Goal: Transaction & Acquisition: Download file/media

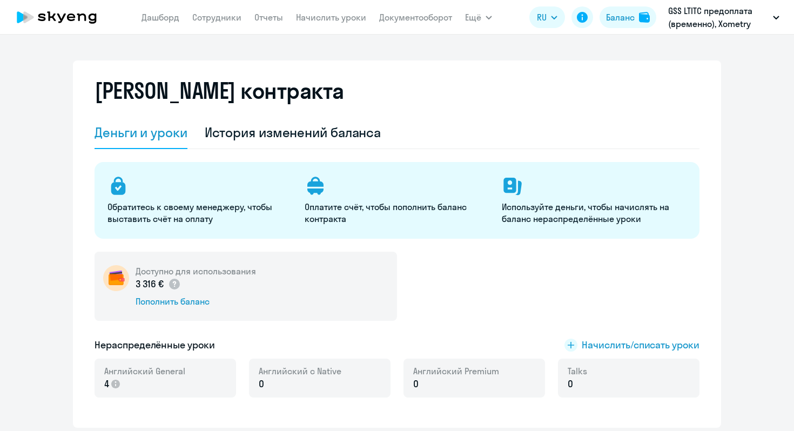
select select "english_adult_not_native_speaker"
click at [503, 114] on div "[PERSON_NAME] контракта" at bounding box center [396, 97] width 605 height 39
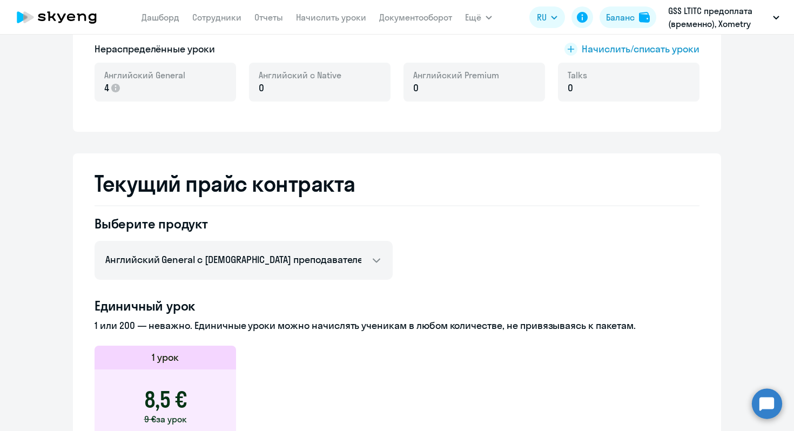
scroll to position [294, 0]
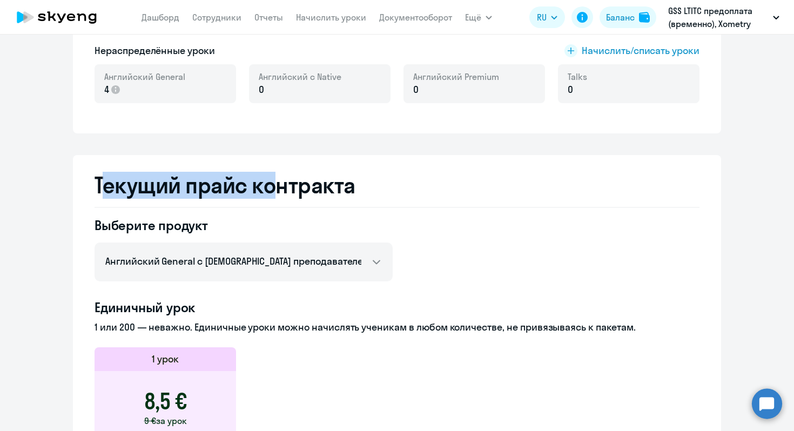
drag, startPoint x: 103, startPoint y: 187, endPoint x: 277, endPoint y: 191, distance: 173.9
click at [277, 191] on h2 "Текущий прайс контракта" at bounding box center [396, 185] width 605 height 26
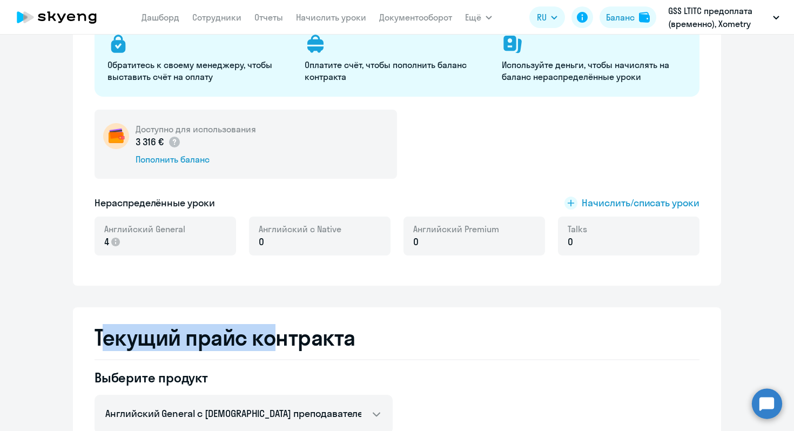
scroll to position [85, 0]
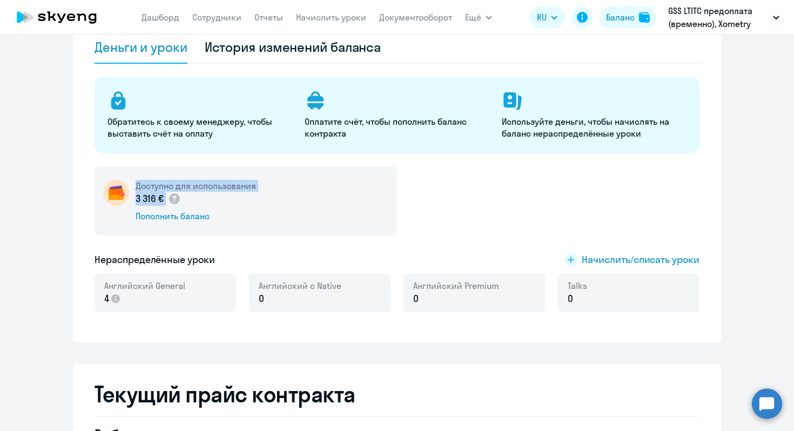
drag, startPoint x: 233, startPoint y: 206, endPoint x: 134, endPoint y: 190, distance: 100.1
click at [134, 190] on div "Доступно для использования 3 316 € Пополнить баланс" at bounding box center [245, 200] width 302 height 69
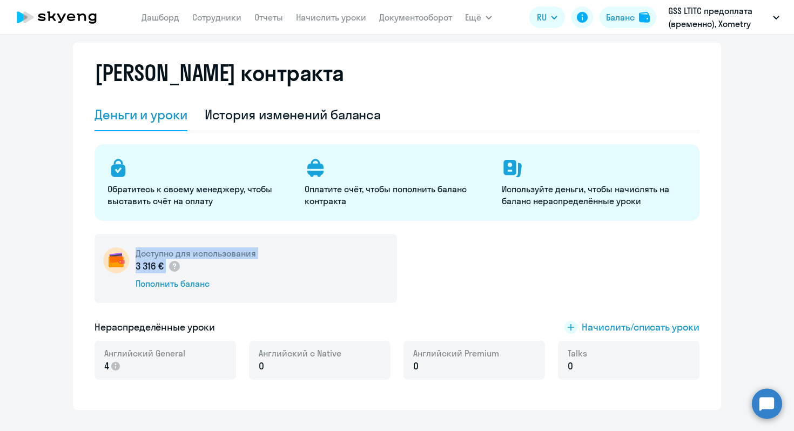
scroll to position [0, 0]
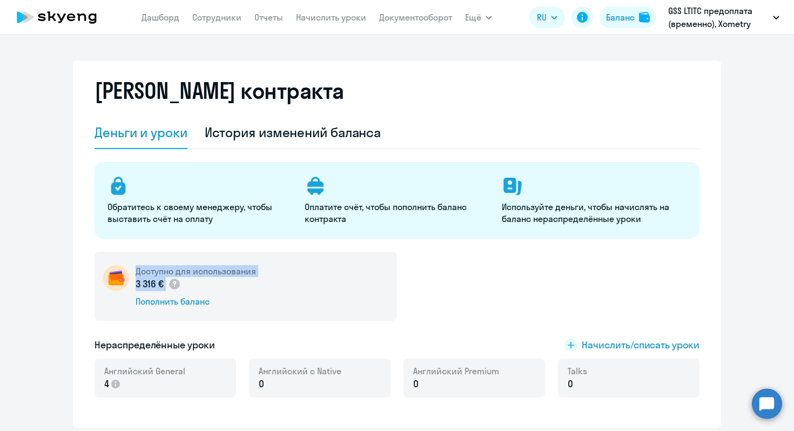
click at [268, 291] on div "Доступно для использования 3 316 € Пополнить баланс" at bounding box center [245, 286] width 302 height 69
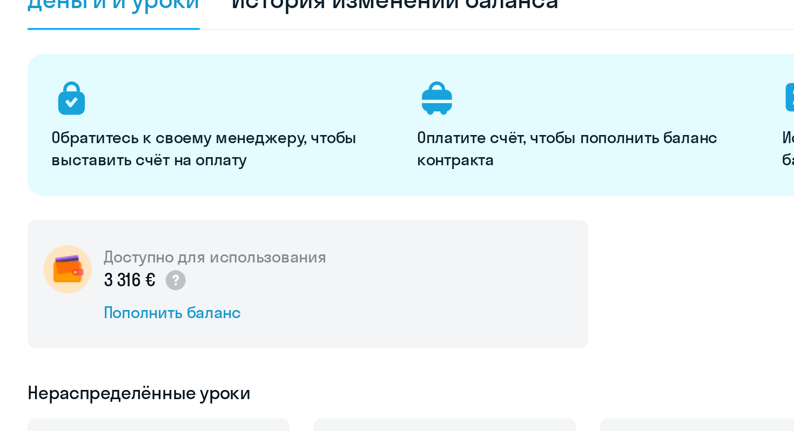
drag, startPoint x: 128, startPoint y: 266, endPoint x: 180, endPoint y: 288, distance: 56.7
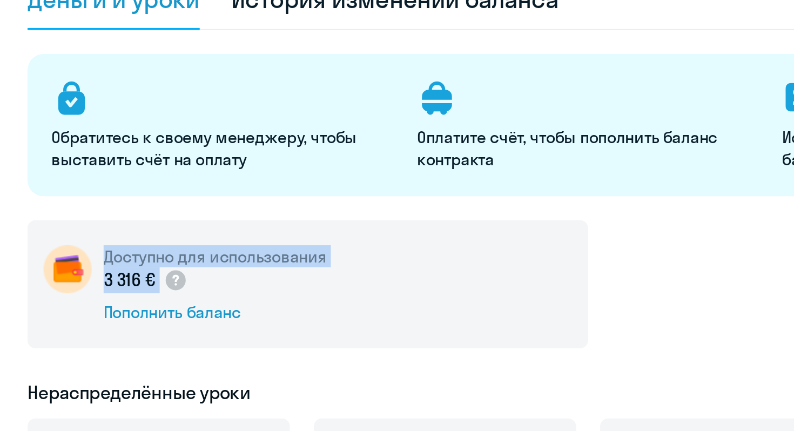
drag, startPoint x: 180, startPoint y: 288, endPoint x: 137, endPoint y: 276, distance: 45.2
click at [137, 276] on div "Доступно для использования 3 316 € Пополнить баланс" at bounding box center [196, 286] width 120 height 42
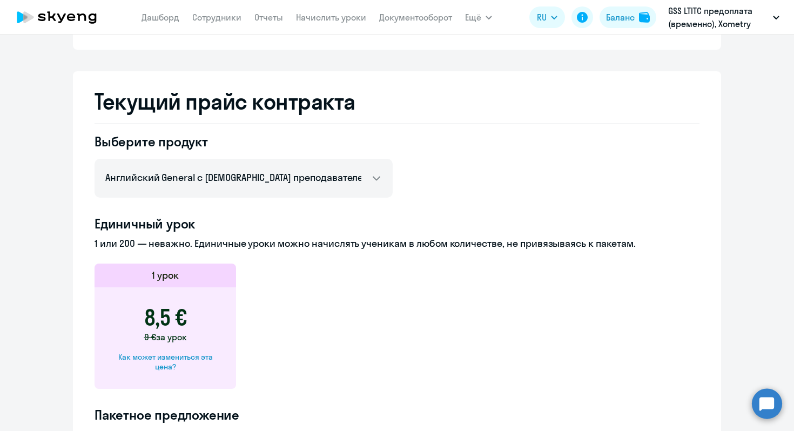
scroll to position [377, 0]
click at [449, 113] on h2 "Текущий прайс контракта" at bounding box center [396, 102] width 605 height 26
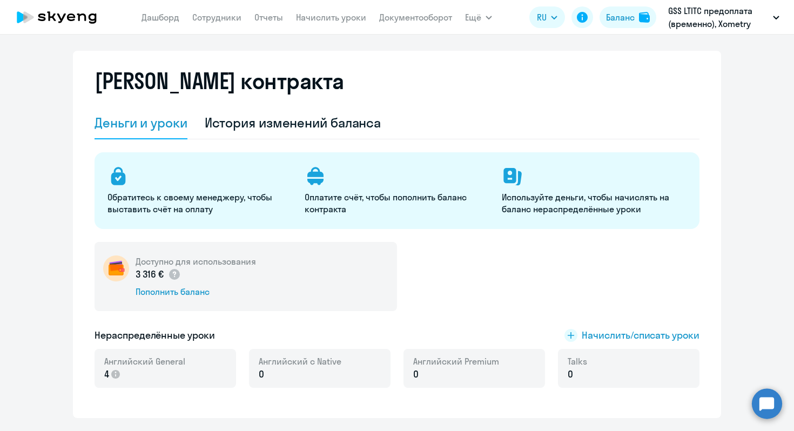
scroll to position [0, 0]
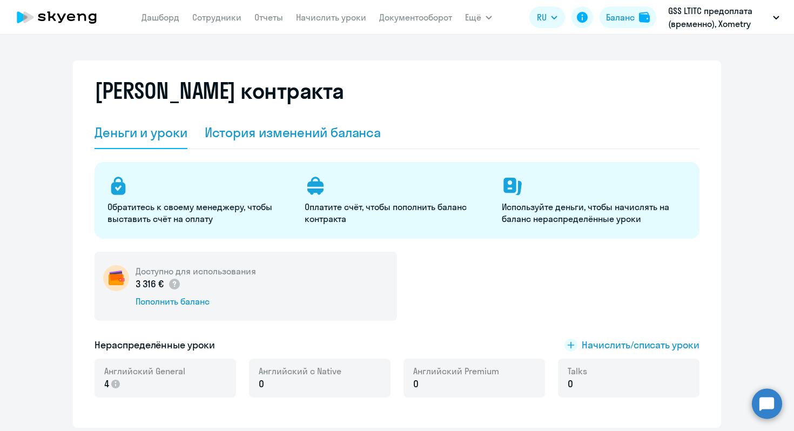
click at [309, 129] on div "История изменений баланса" at bounding box center [293, 132] width 177 height 17
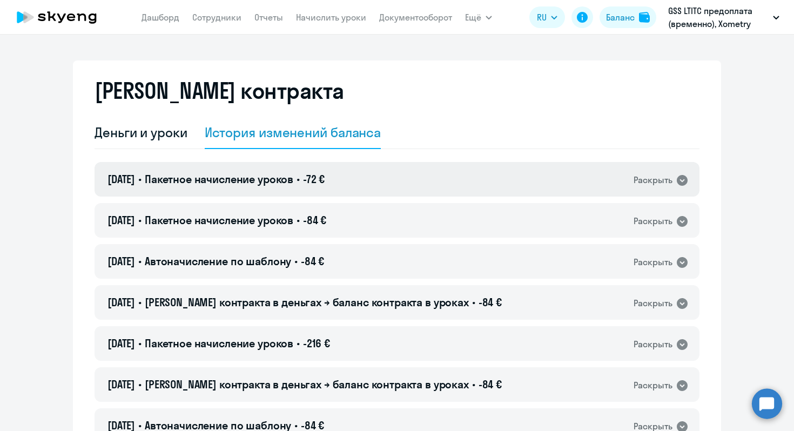
click at [426, 183] on div "[DATE] • Пакетное начисление уроков • -72 € Раскрыть" at bounding box center [396, 179] width 605 height 35
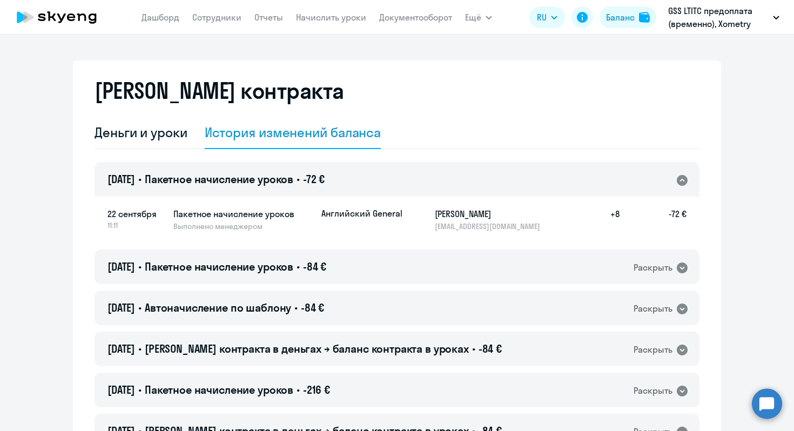
drag, startPoint x: 667, startPoint y: 217, endPoint x: 706, endPoint y: 217, distance: 38.9
click at [595, 271] on div "[DATE] • Пакетное начисление уроков • -84 € Раскрыть" at bounding box center [396, 266] width 605 height 35
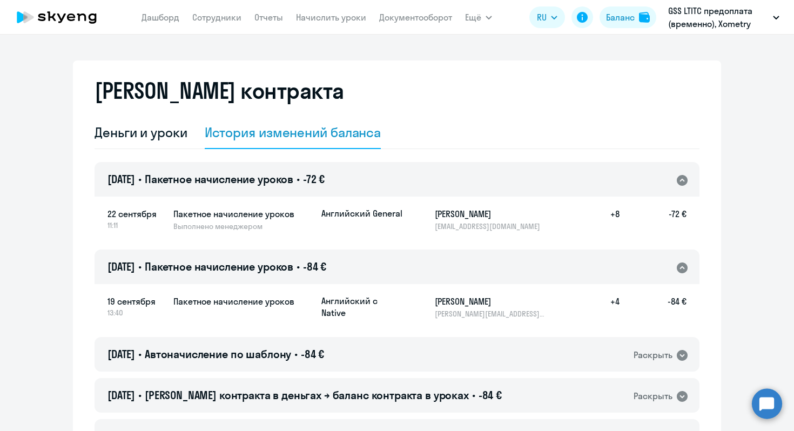
scroll to position [104, 0]
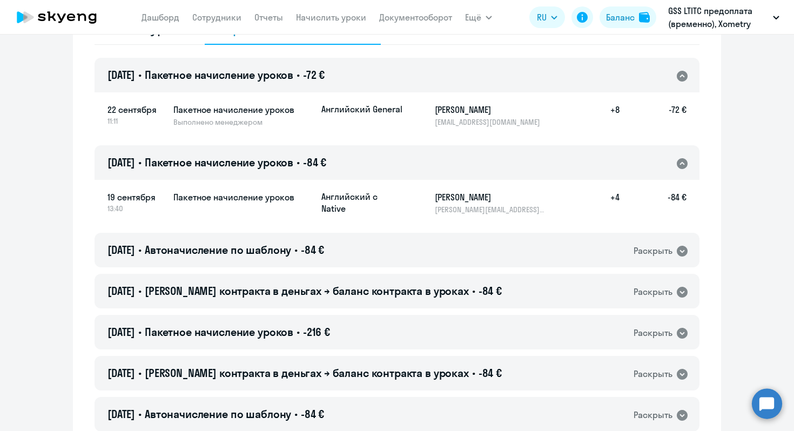
drag, startPoint x: 649, startPoint y: 198, endPoint x: 686, endPoint y: 200, distance: 37.9
click at [686, 200] on div "[DATE] 13:40 Пакетное начисление уроков Английский с Native [PERSON_NAME] [PERS…" at bounding box center [396, 203] width 605 height 48
drag, startPoint x: 523, startPoint y: 197, endPoint x: 433, endPoint y: 197, distance: 90.2
click at [433, 197] on div "Английский с Native [PERSON_NAME] [PERSON_NAME][EMAIL_ADDRESS][DOMAIN_NAME] +4 …" at bounding box center [503, 203] width 365 height 24
drag, startPoint x: 694, startPoint y: 198, endPoint x: 640, endPoint y: 198, distance: 53.5
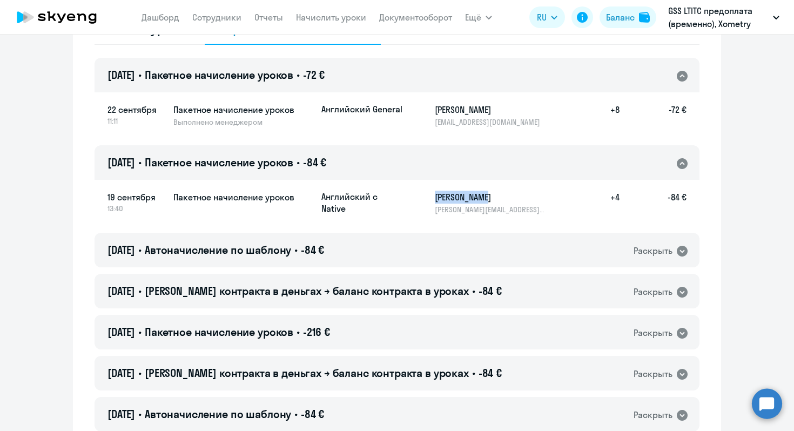
click at [640, 198] on div "[DATE] 13:40 Пакетное начисление уроков Английский с Native [PERSON_NAME] [PERS…" at bounding box center [396, 203] width 605 height 48
drag, startPoint x: 624, startPoint y: 198, endPoint x: 609, endPoint y: 198, distance: 15.1
click at [608, 198] on div "Английский с Native [PERSON_NAME] [PERSON_NAME][EMAIL_ADDRESS][DOMAIN_NAME] +4 …" at bounding box center [503, 203] width 365 height 24
drag, startPoint x: 698, startPoint y: 196, endPoint x: 665, endPoint y: 196, distance: 32.4
click at [665, 196] on div "[DATE] 13:40 Пакетное начисление уроков Английский с Native [PERSON_NAME] [PERS…" at bounding box center [396, 203] width 605 height 48
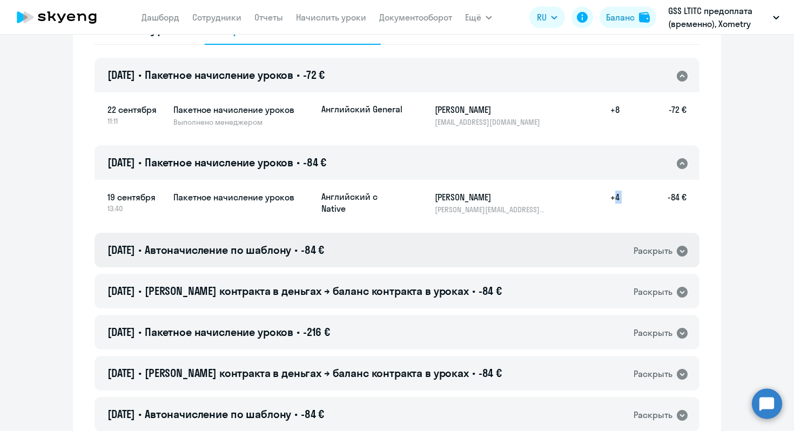
click at [583, 255] on div "[DATE] • Автоначисление по шаблону • -84 € Раскрыть" at bounding box center [396, 250] width 605 height 35
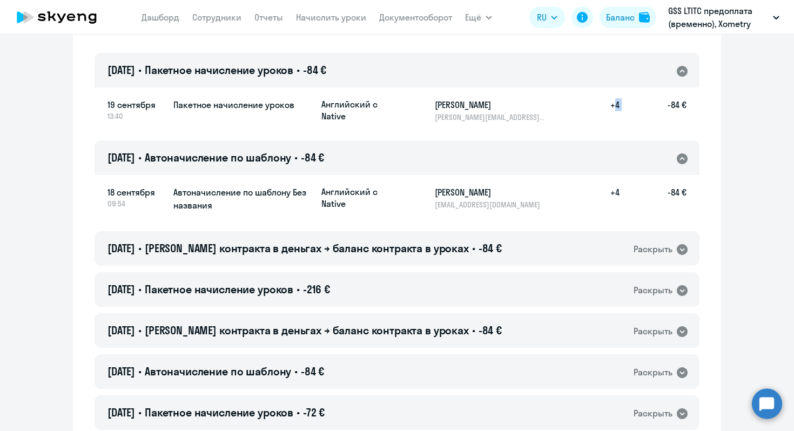
scroll to position [212, 0]
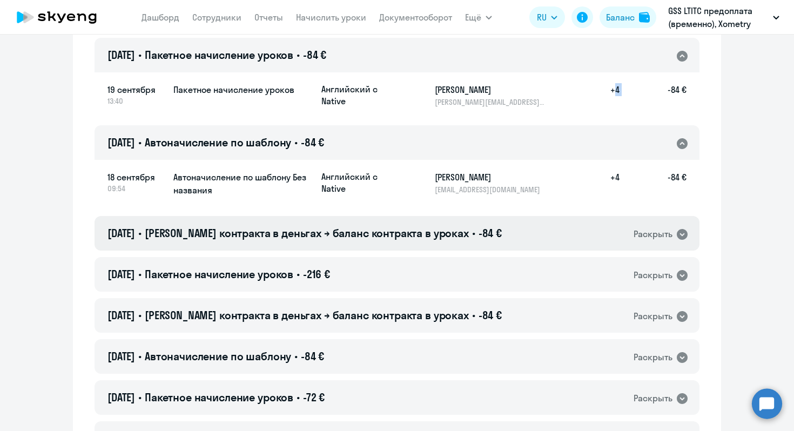
click at [525, 239] on div "[DATE] • Баланс контракта в деньгах → баланс контракта в уроках • -84 € Раскрыть" at bounding box center [396, 233] width 605 height 35
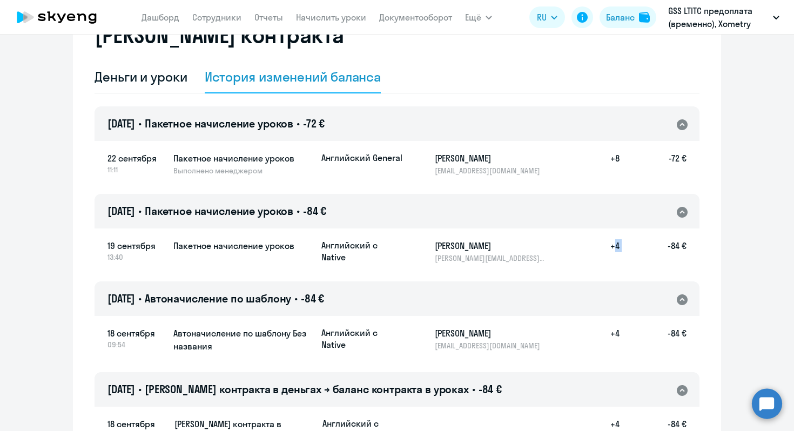
scroll to position [0, 0]
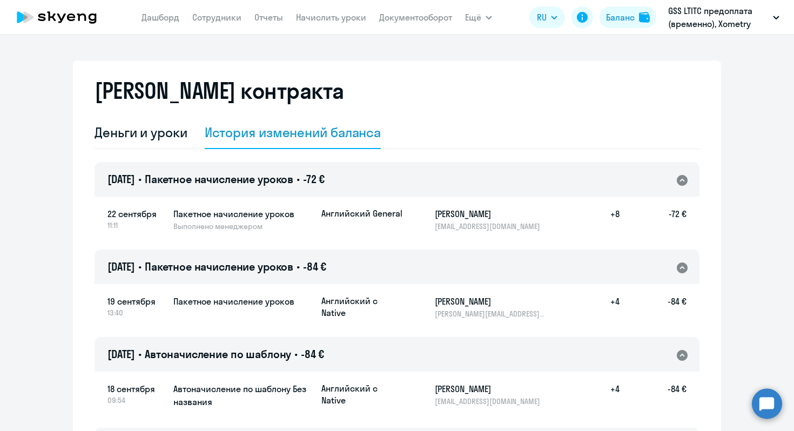
click at [500, 211] on h5 "[PERSON_NAME]" at bounding box center [490, 213] width 111 height 13
copy h5 "Viacheslav"
click at [206, 17] on link "Сотрудники" at bounding box center [216, 17] width 49 height 11
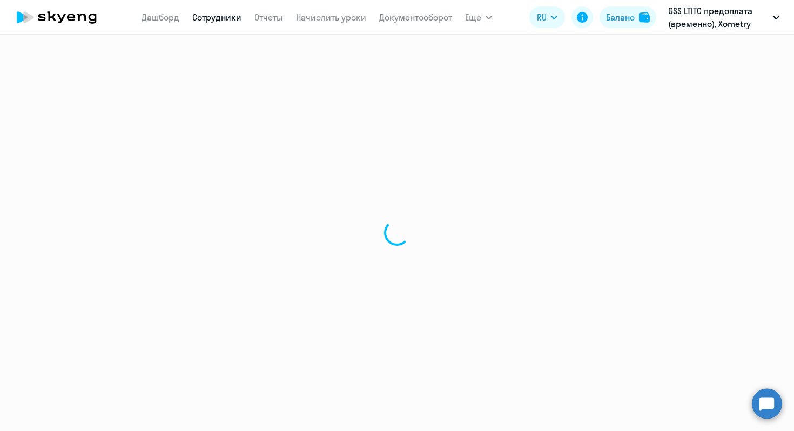
select select "30"
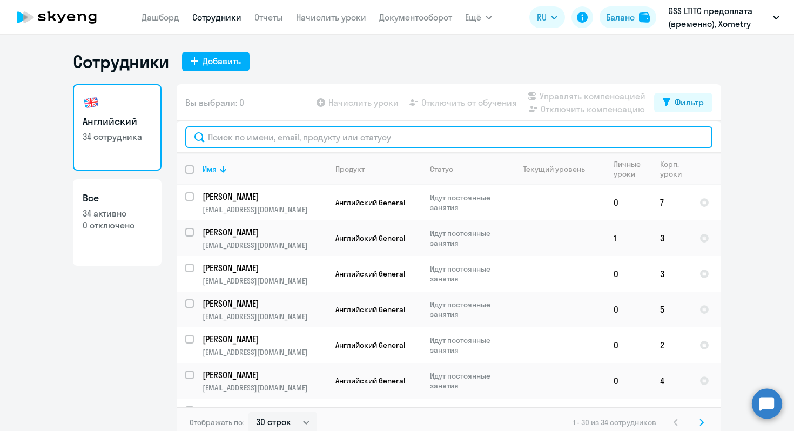
click at [264, 138] on input "text" at bounding box center [448, 137] width 527 height 22
paste input "Viacheslav"
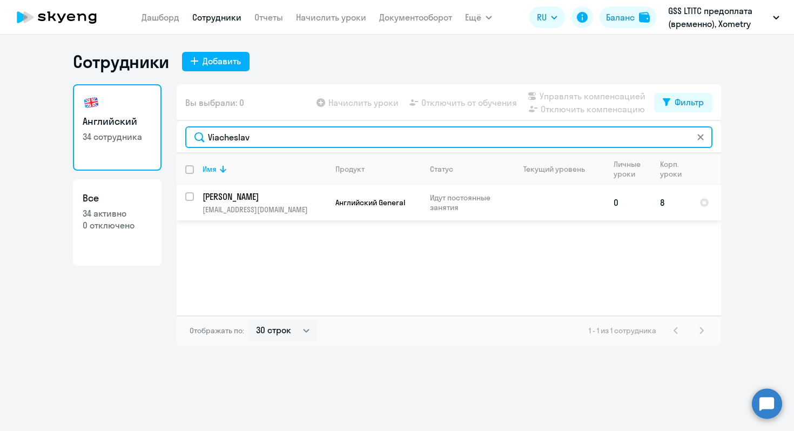
type input "Viacheslav"
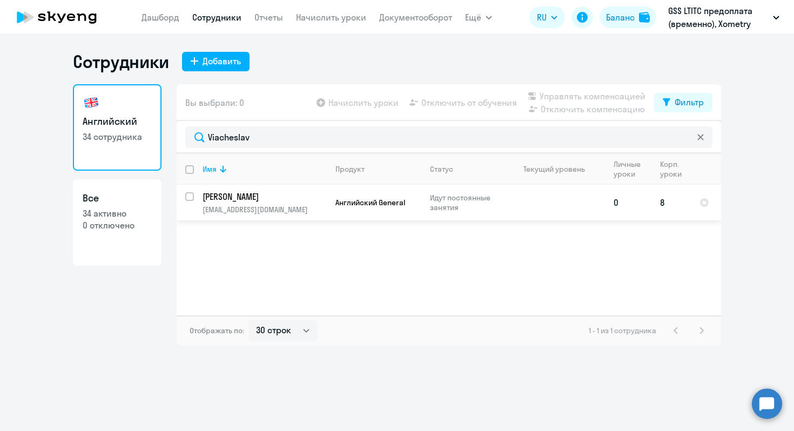
drag, startPoint x: 667, startPoint y: 204, endPoint x: 655, endPoint y: 203, distance: 11.9
click at [655, 203] on td "8" at bounding box center [670, 203] width 39 height 36
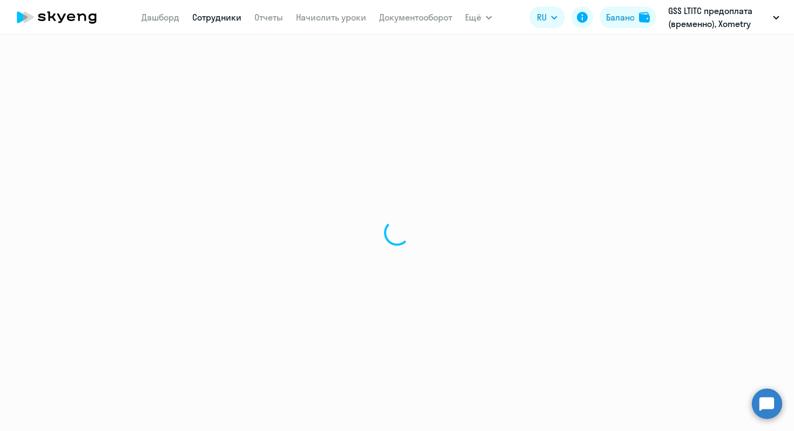
select select "english"
select select "30"
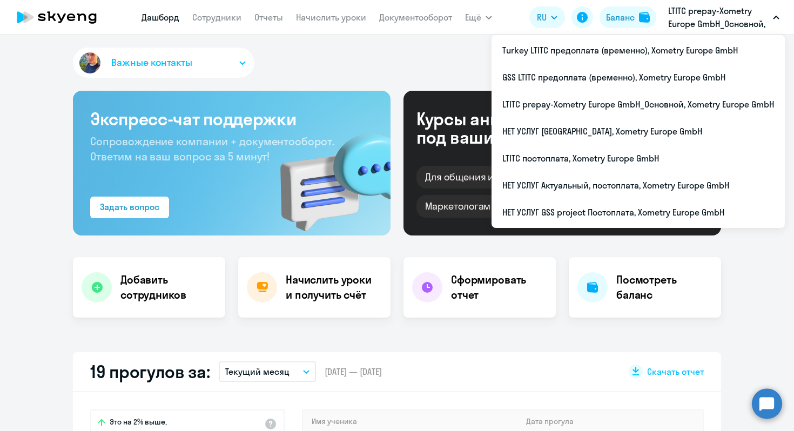
click at [429, 66] on div "Важные контакты" at bounding box center [397, 65] width 648 height 35
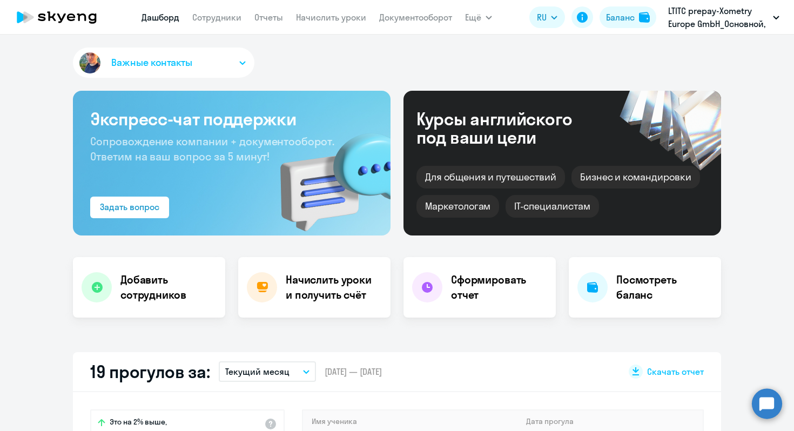
select select "30"
click at [619, 288] on h4 "Посмотреть баланс" at bounding box center [664, 287] width 96 height 30
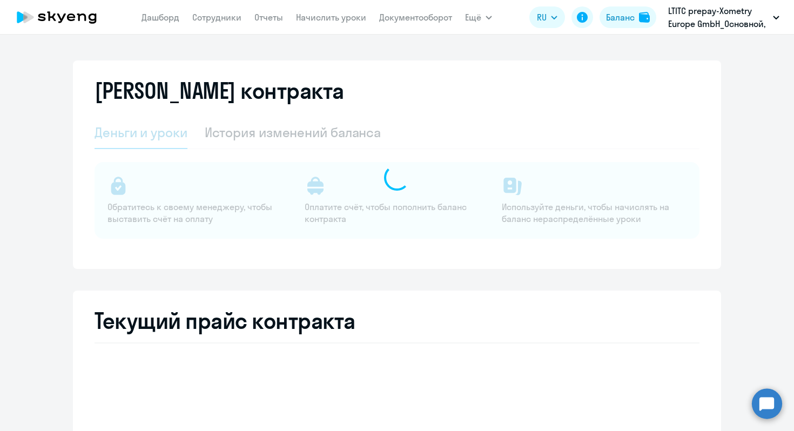
select select "english_adult_not_native_speaker"
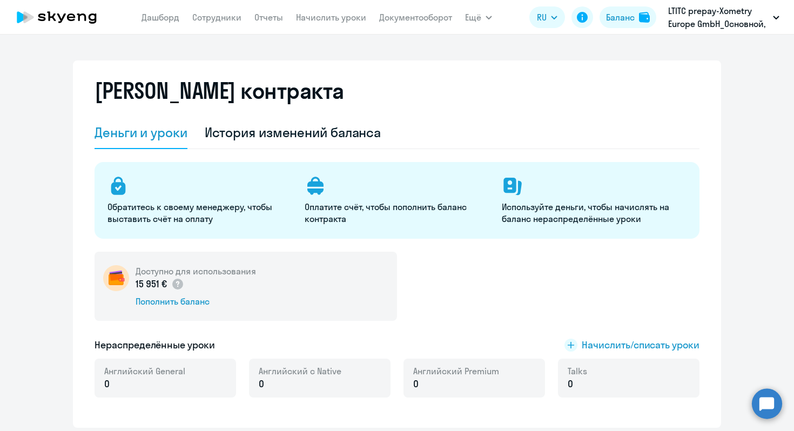
scroll to position [28, 0]
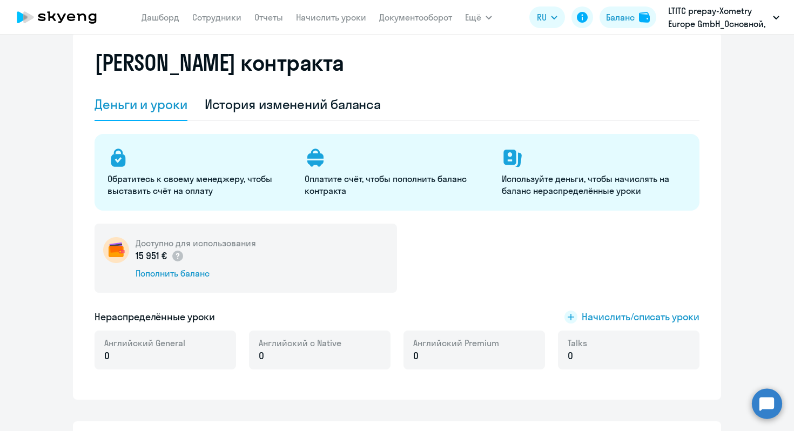
drag, startPoint x: 196, startPoint y: 257, endPoint x: 134, endPoint y: 246, distance: 63.0
click at [134, 246] on div "Доступно для использования 15 951 € Пополнить баланс" at bounding box center [245, 258] width 302 height 69
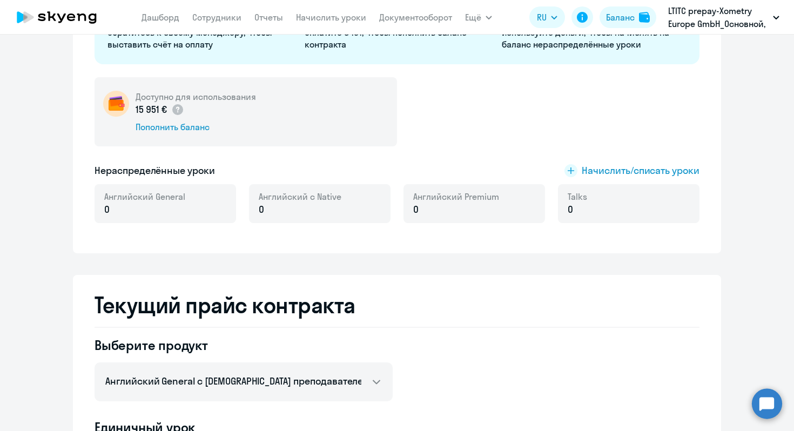
scroll to position [0, 0]
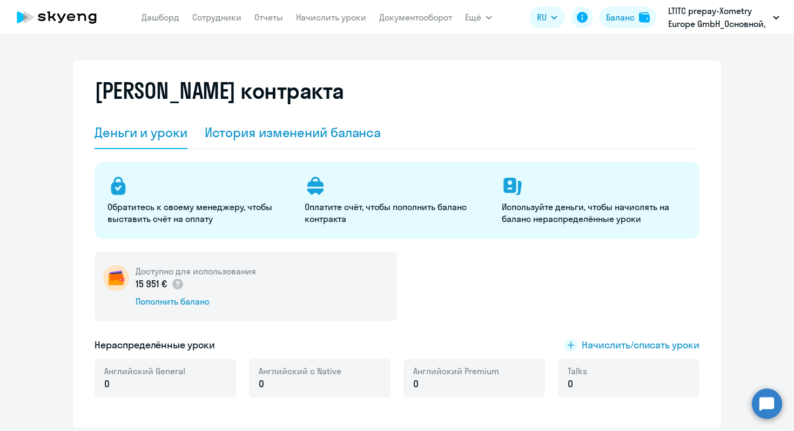
click at [324, 143] on div "История изменений баланса" at bounding box center [293, 133] width 177 height 32
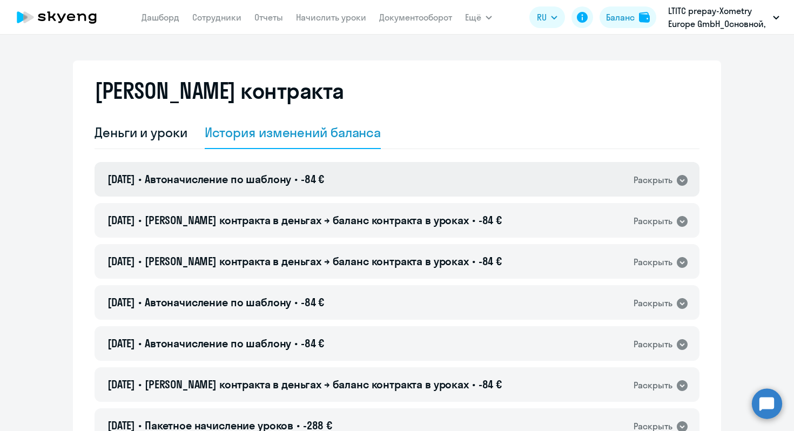
click at [500, 175] on div "23.09.2025 • Автоначисление по шаблону • -84 € Раскрыть" at bounding box center [396, 179] width 605 height 35
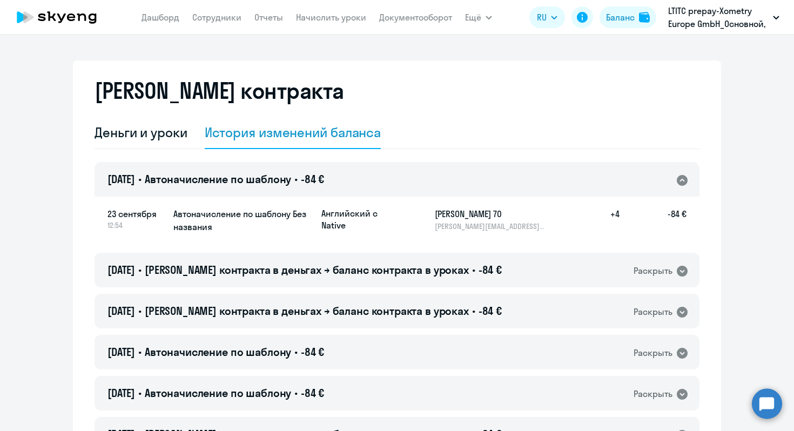
click at [500, 175] on div "23.09.2025 • Автоначисление по шаблону • -84 € Раскрыть" at bounding box center [396, 179] width 605 height 35
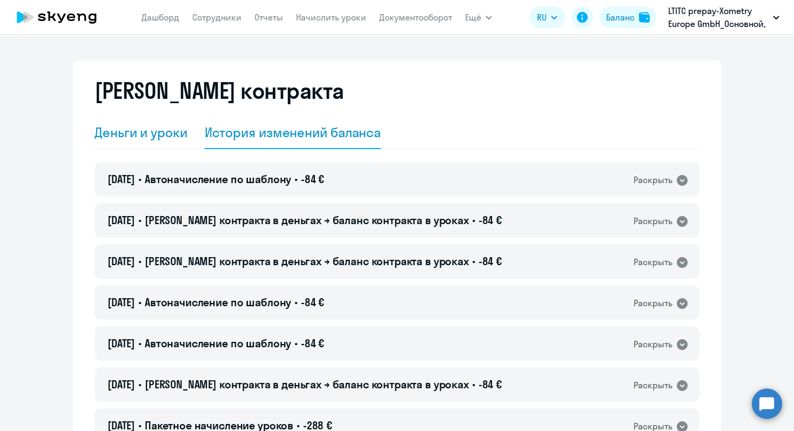
click at [170, 133] on div "Деньги и уроки" at bounding box center [140, 132] width 93 height 17
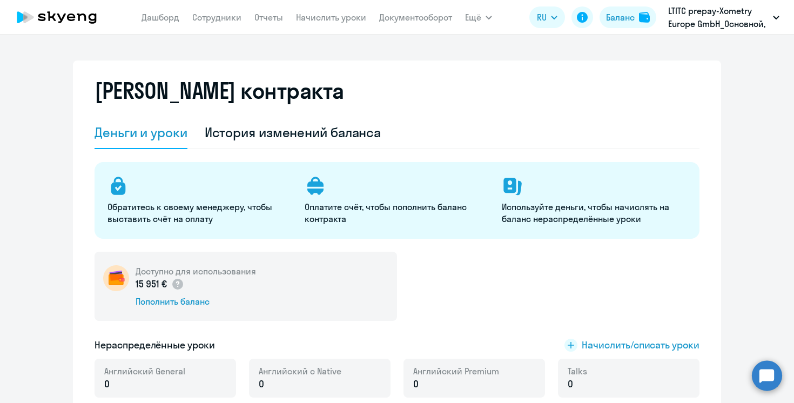
drag, startPoint x: 169, startPoint y: 281, endPoint x: 134, endPoint y: 281, distance: 34.6
click at [134, 281] on div "Доступно для использования 15 951 € Пополнить баланс" at bounding box center [245, 286] width 302 height 69
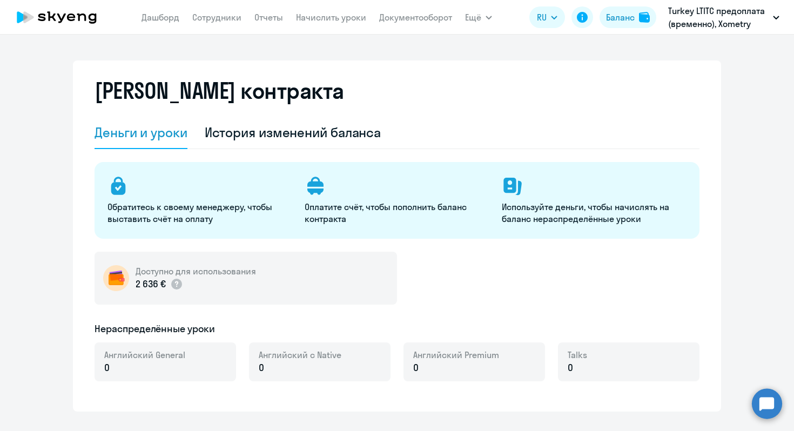
select select "english_adult_not_native_speaker"
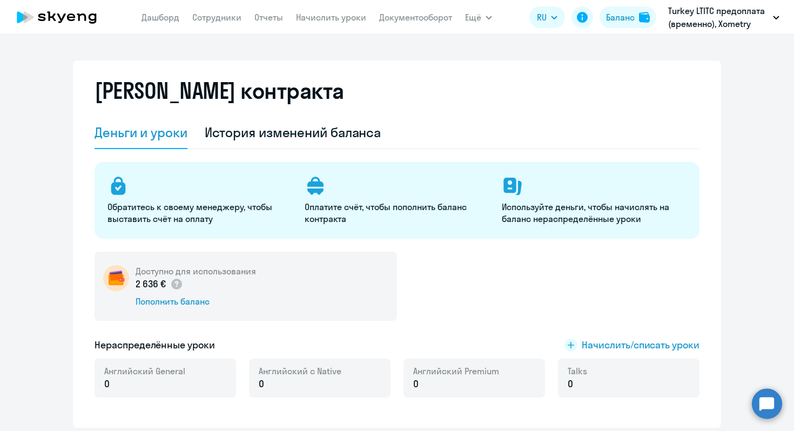
drag, startPoint x: 168, startPoint y: 282, endPoint x: 133, endPoint y: 282, distance: 35.1
click at [133, 282] on div "Доступно для использования 2 636 € Пополнить баланс" at bounding box center [245, 286] width 302 height 69
click at [327, 132] on div "История изменений баланса" at bounding box center [293, 132] width 177 height 17
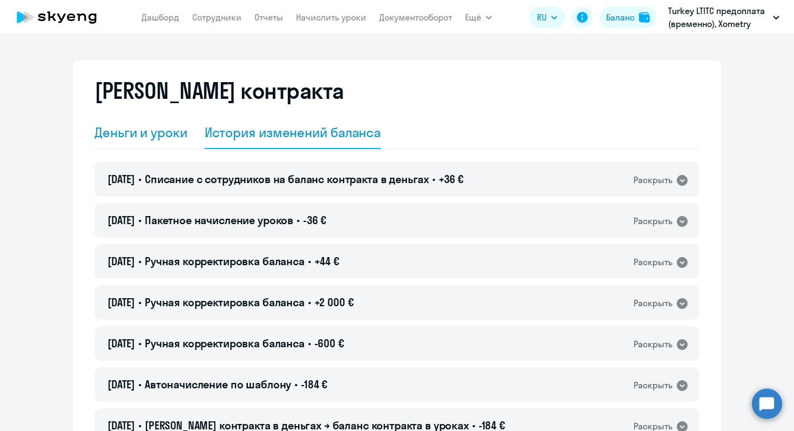
click at [157, 138] on div "Деньги и уроки" at bounding box center [140, 132] width 93 height 17
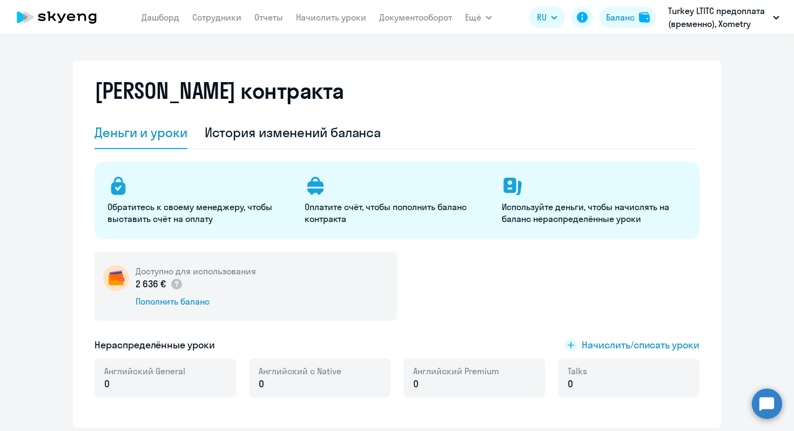
click at [486, 16] on button "Ещё" at bounding box center [478, 17] width 27 height 22
click at [203, 23] on app-menu-item-link "Сотрудники" at bounding box center [216, 17] width 49 height 13
click at [268, 26] on nav "Дашборд Сотрудники Отчеты Начислить уроки Документооборот" at bounding box center [296, 17] width 310 height 22
click at [267, 19] on link "Отчеты" at bounding box center [268, 17] width 29 height 11
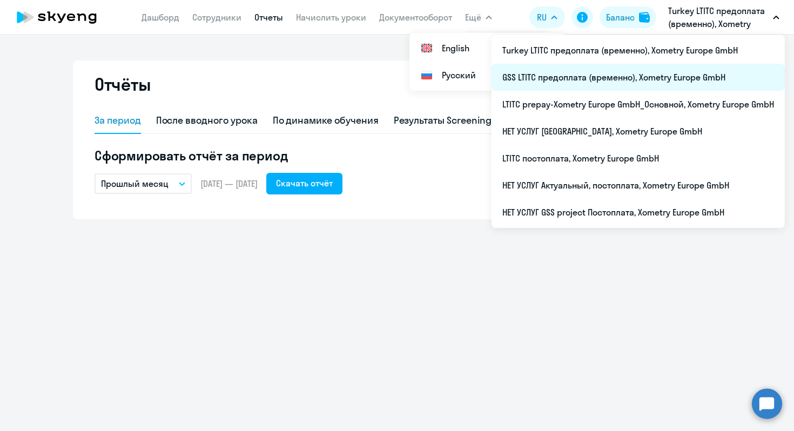
click at [603, 83] on li "GSS LTITC предоплата (временно), Xometry Europe GmbH" at bounding box center [637, 77] width 293 height 27
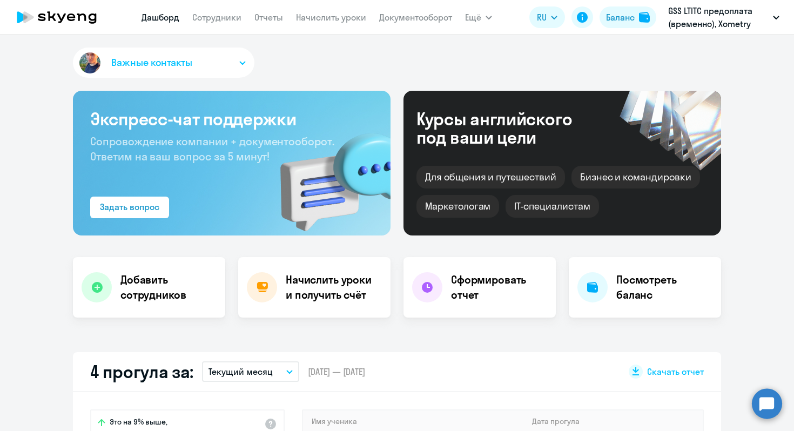
select select "30"
click at [448, 294] on div "Сформировать отчет" at bounding box center [479, 287] width 152 height 60
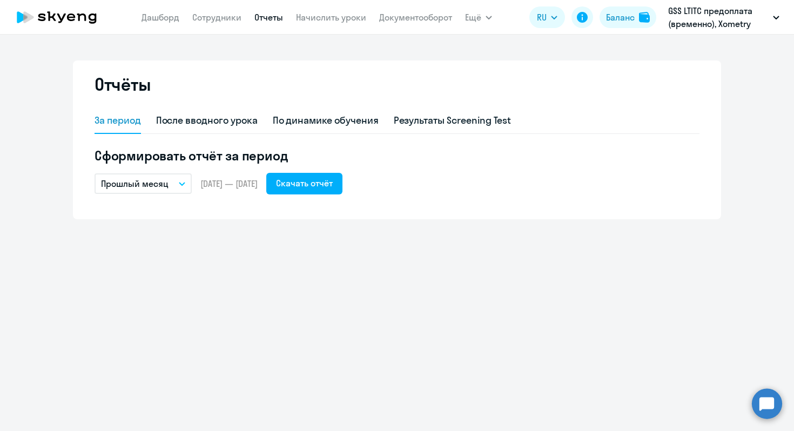
click at [172, 178] on button "Прошлый месяц" at bounding box center [142, 183] width 97 height 21
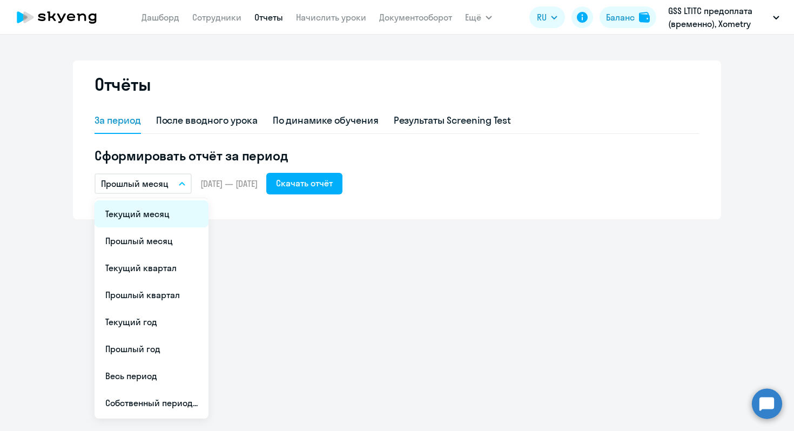
click at [170, 220] on li "Текущий месяц" at bounding box center [151, 213] width 114 height 27
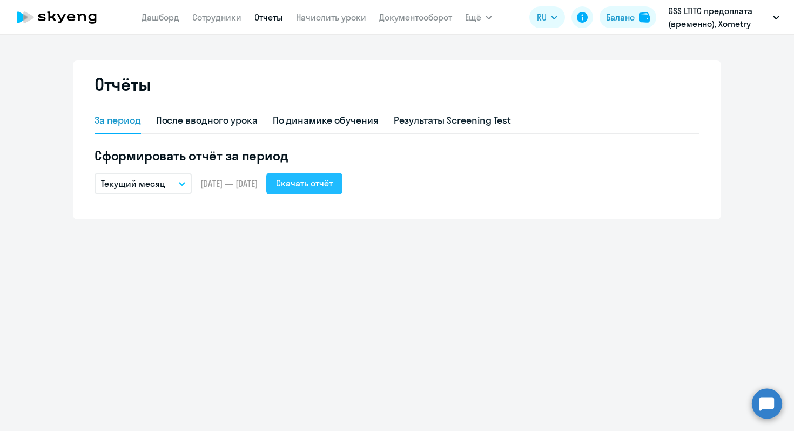
click at [333, 187] on div "Скачать отчёт" at bounding box center [304, 183] width 57 height 13
